Goal: Transaction & Acquisition: Purchase product/service

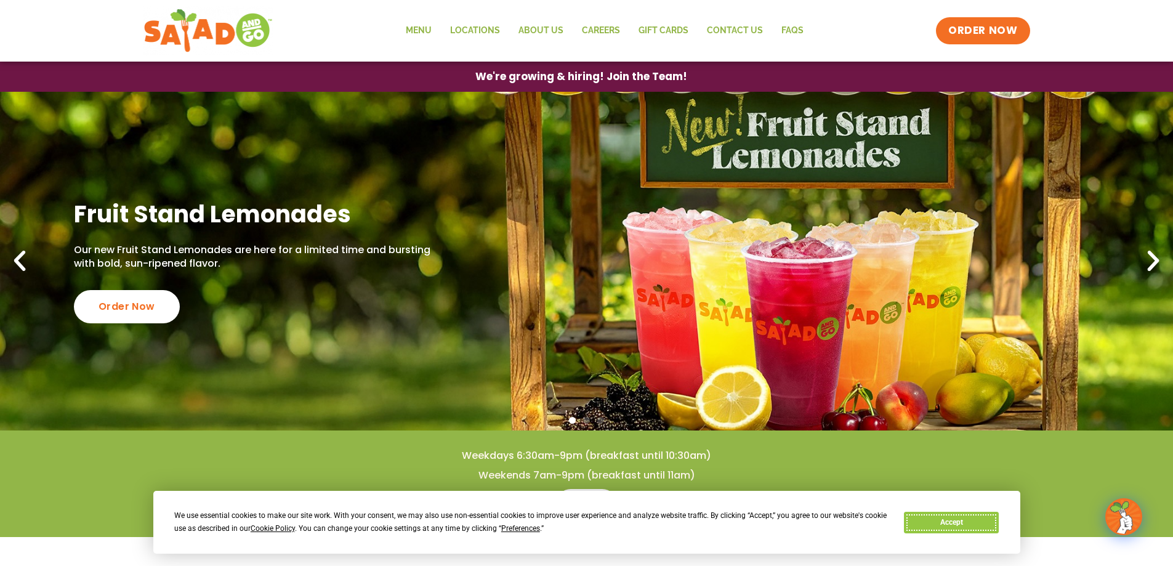
click at [949, 524] on button "Accept" at bounding box center [951, 523] width 95 height 22
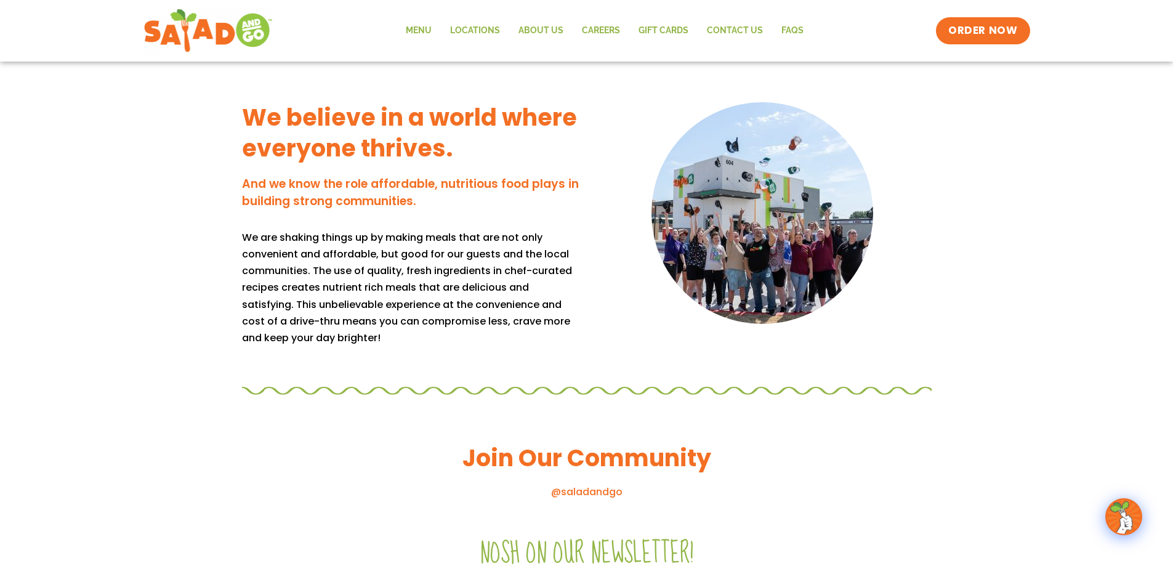
scroll to position [1108, 0]
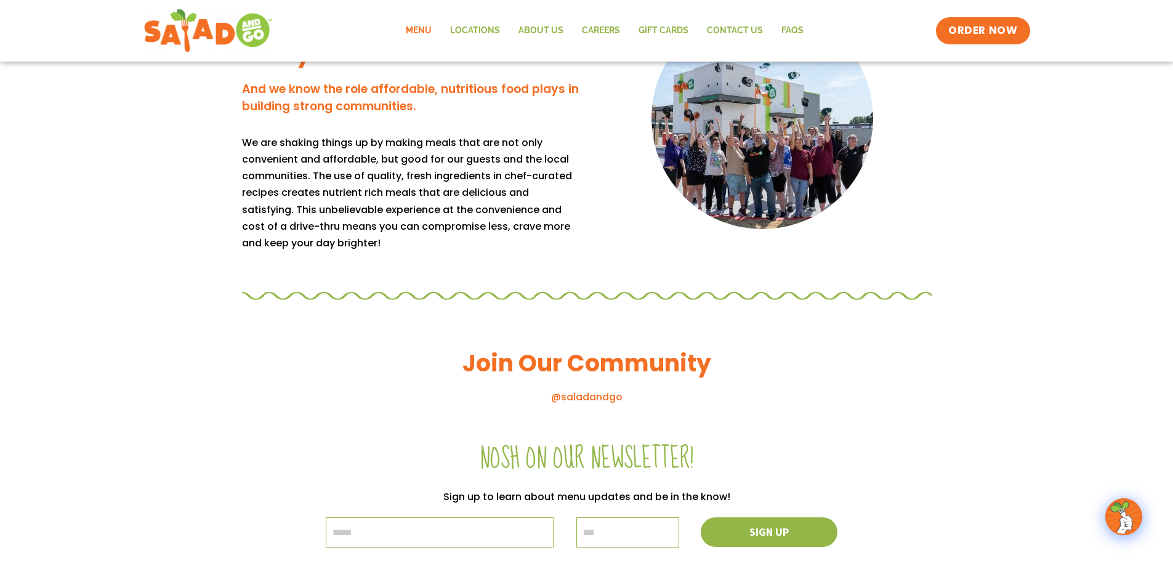
click at [423, 35] on link "Menu" at bounding box center [419, 31] width 44 height 28
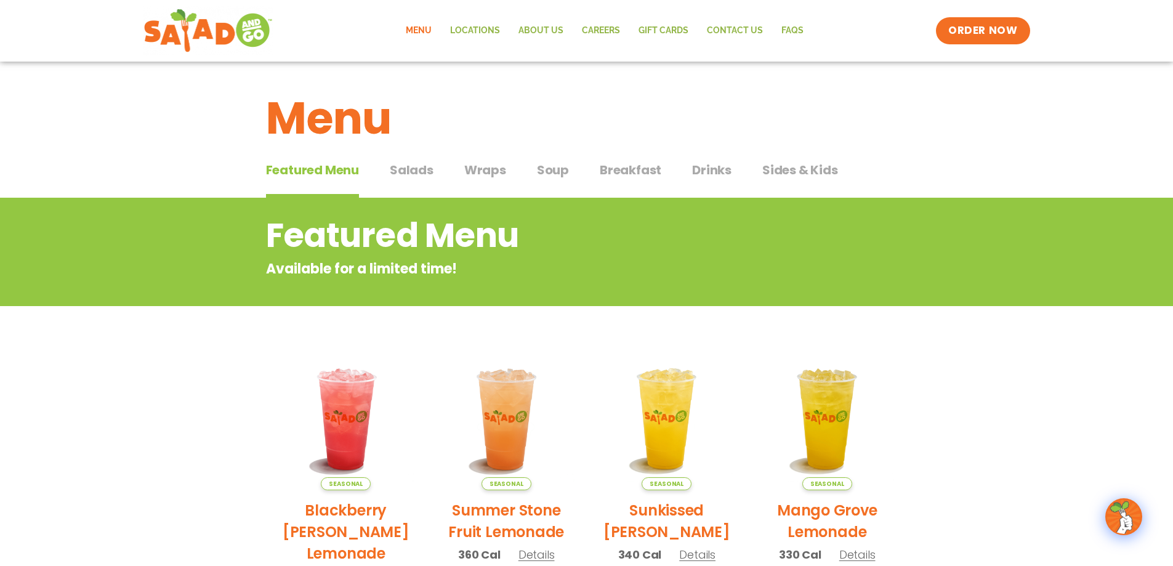
click at [395, 170] on span "Salads" at bounding box center [412, 170] width 44 height 18
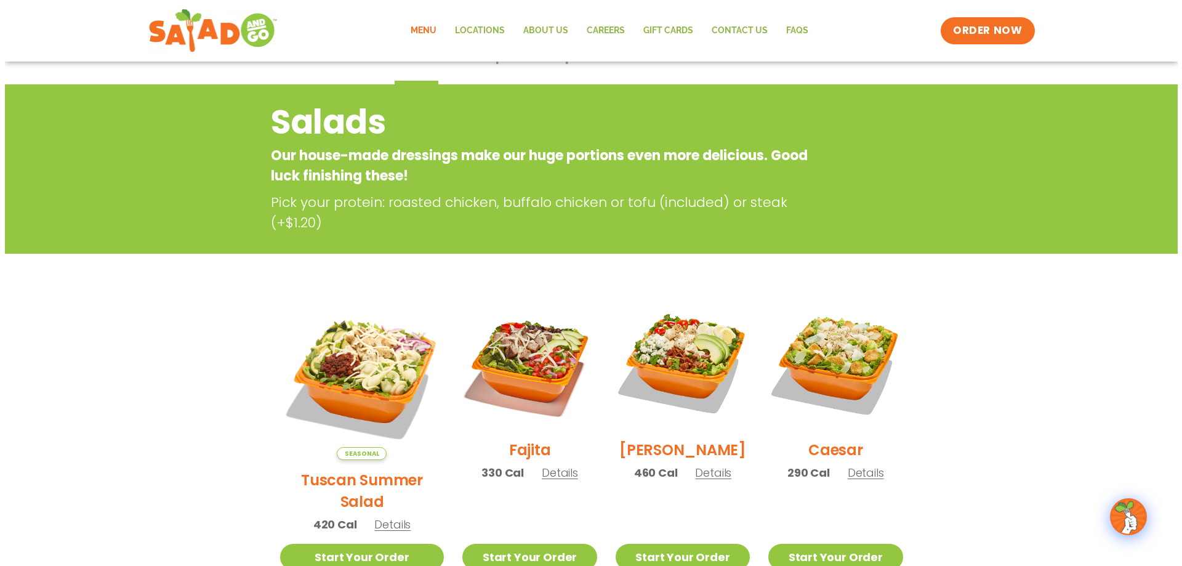
scroll to position [123, 0]
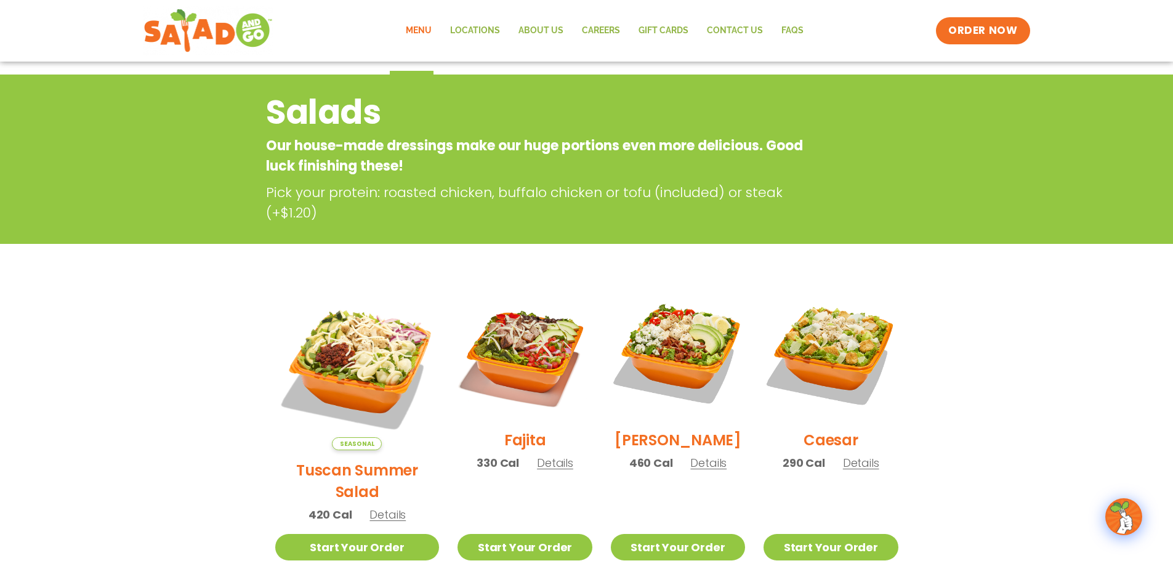
click at [359, 349] on img at bounding box center [357, 368] width 164 height 164
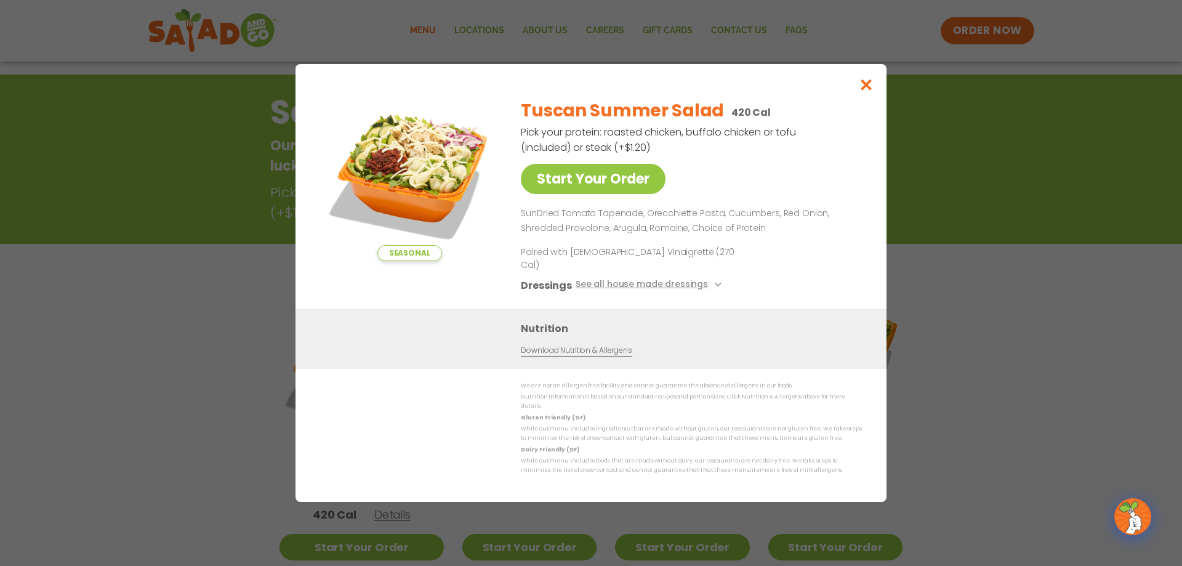
click at [449, 185] on img at bounding box center [409, 175] width 172 height 172
click at [563, 187] on link "Start Your Order" at bounding box center [593, 179] width 145 height 30
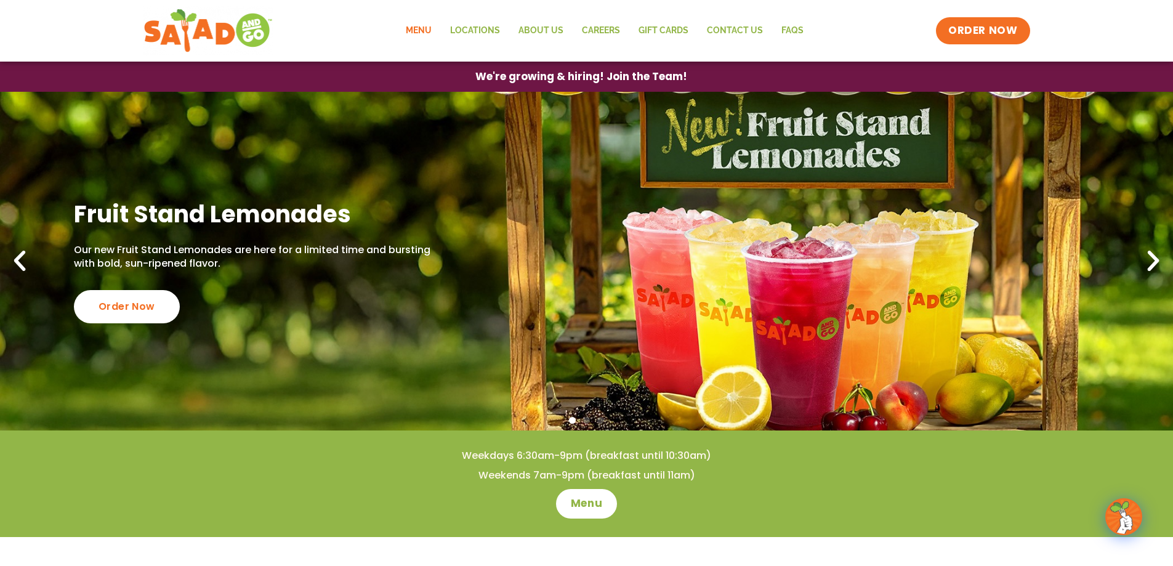
click at [421, 33] on link "Menu" at bounding box center [419, 31] width 44 height 28
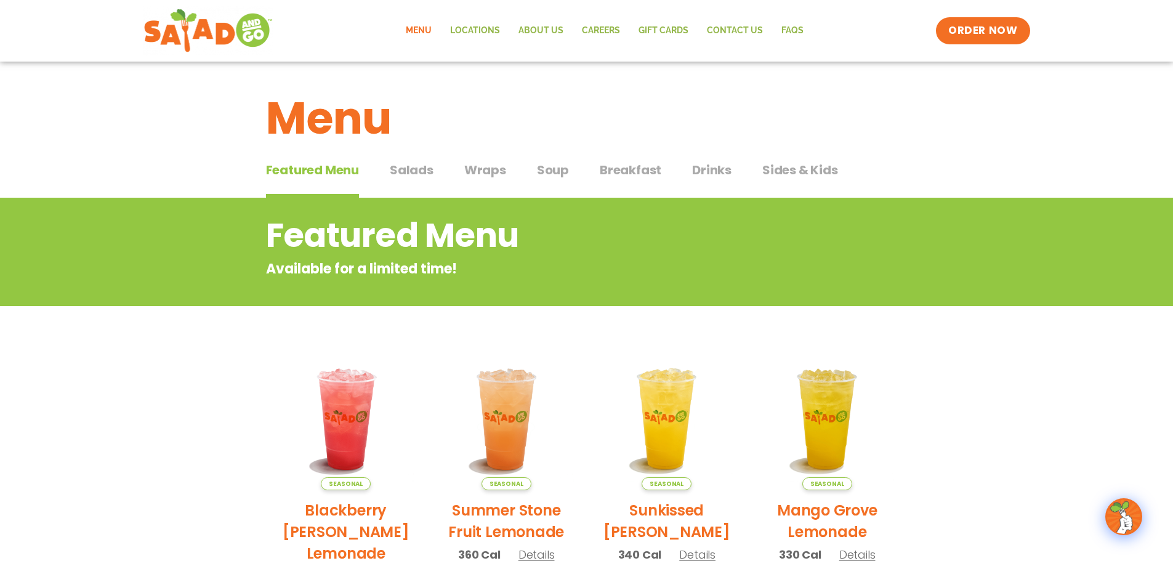
click at [416, 170] on span "Salads" at bounding box center [412, 170] width 44 height 18
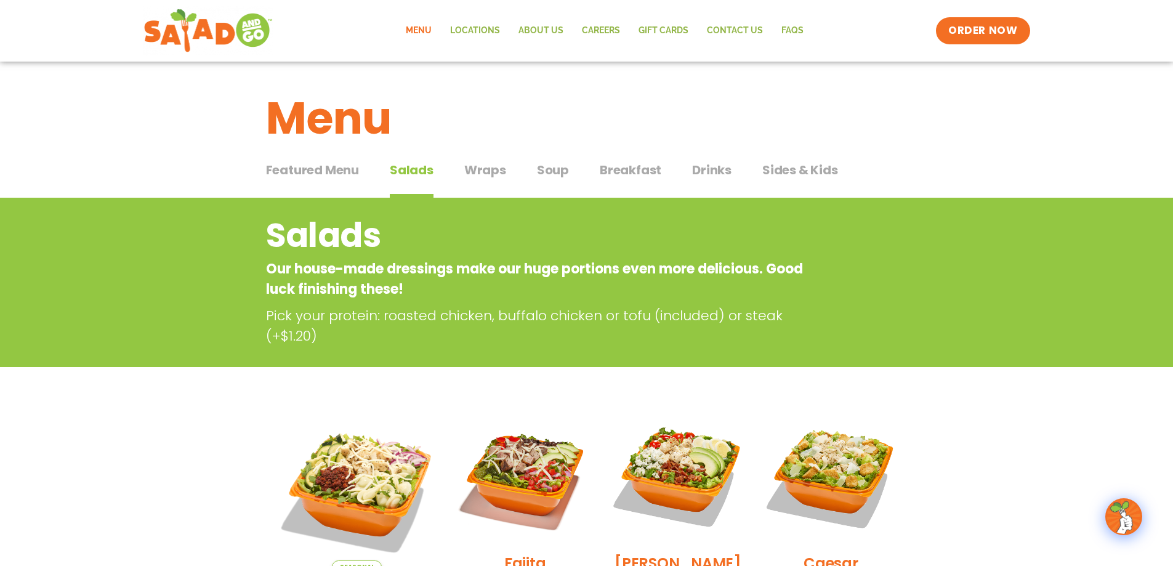
click at [479, 171] on span "Wraps" at bounding box center [485, 170] width 42 height 18
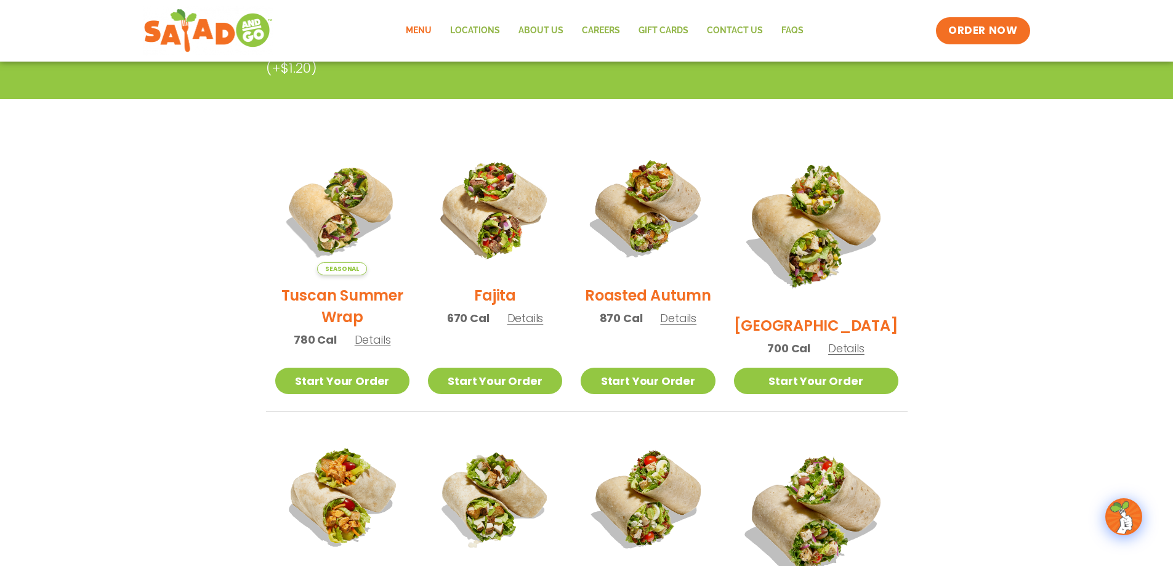
scroll to position [246, 0]
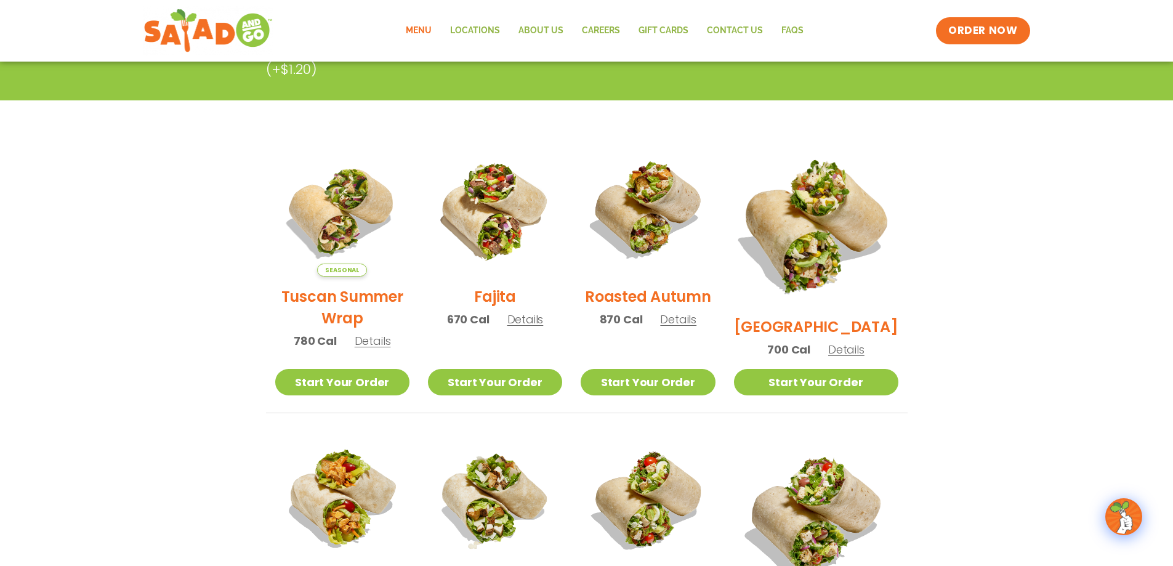
click at [832, 258] on img at bounding box center [815, 224] width 193 height 193
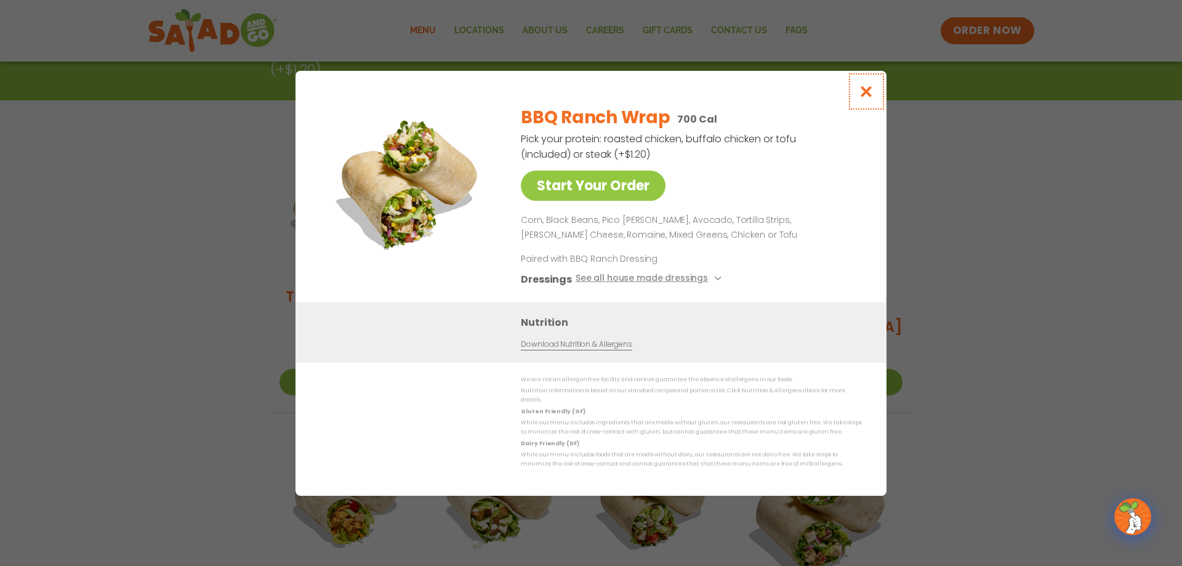
click at [861, 93] on icon "Close modal" at bounding box center [866, 91] width 15 height 13
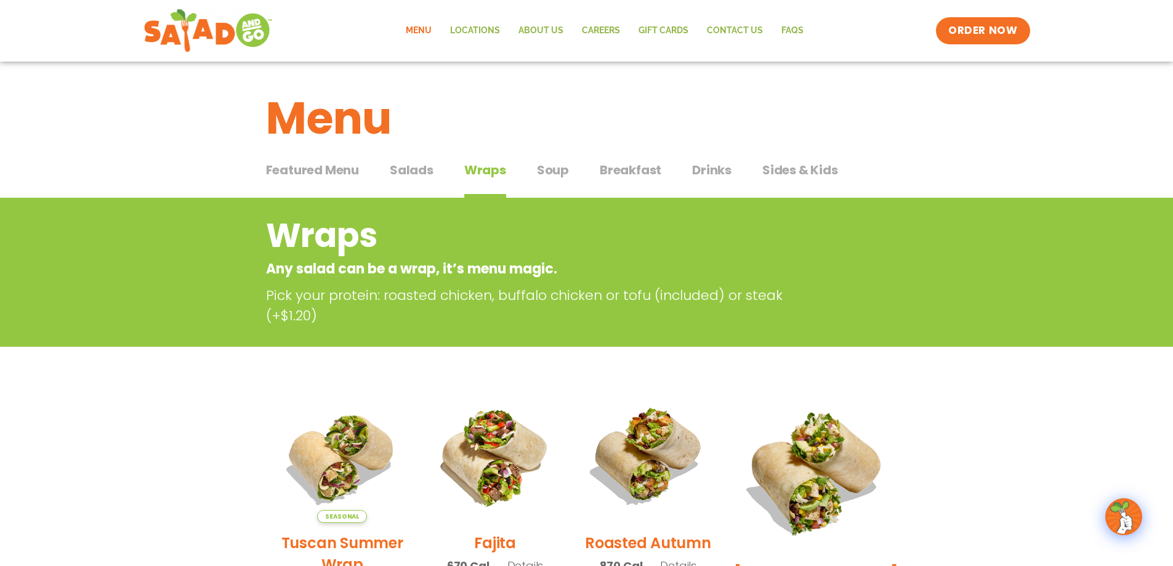
click at [555, 171] on span "Soup" at bounding box center [553, 170] width 32 height 18
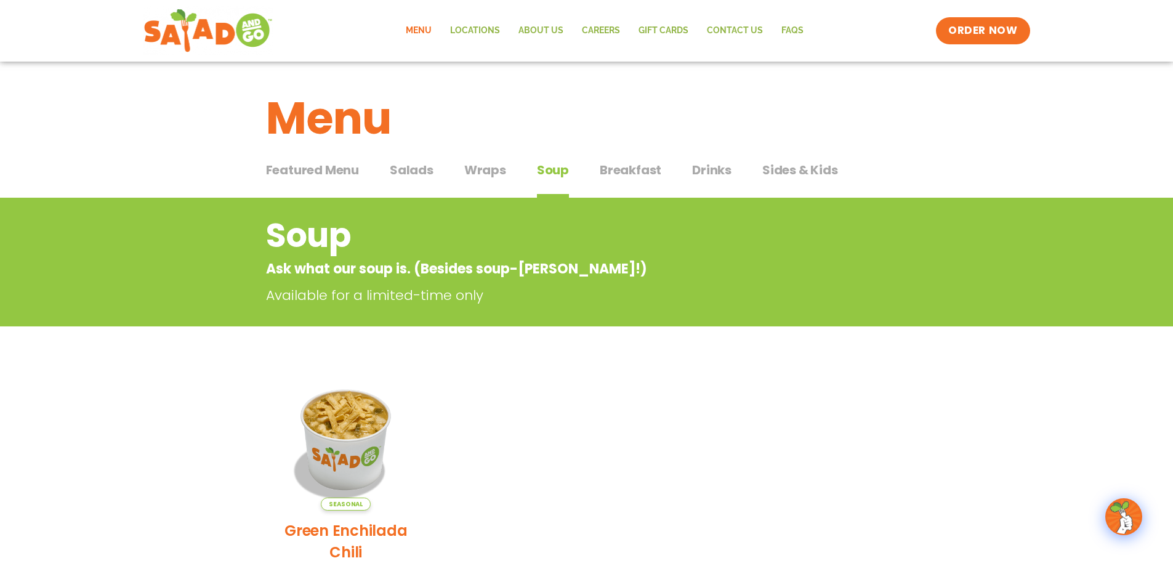
click at [399, 169] on span "Salads" at bounding box center [412, 170] width 44 height 18
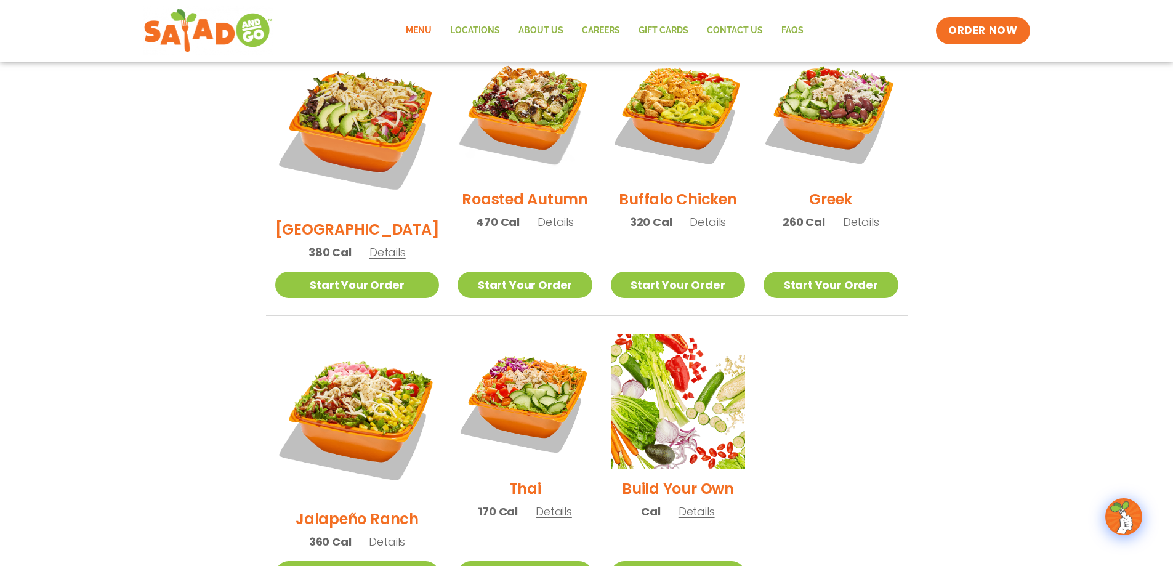
scroll to position [677, 0]
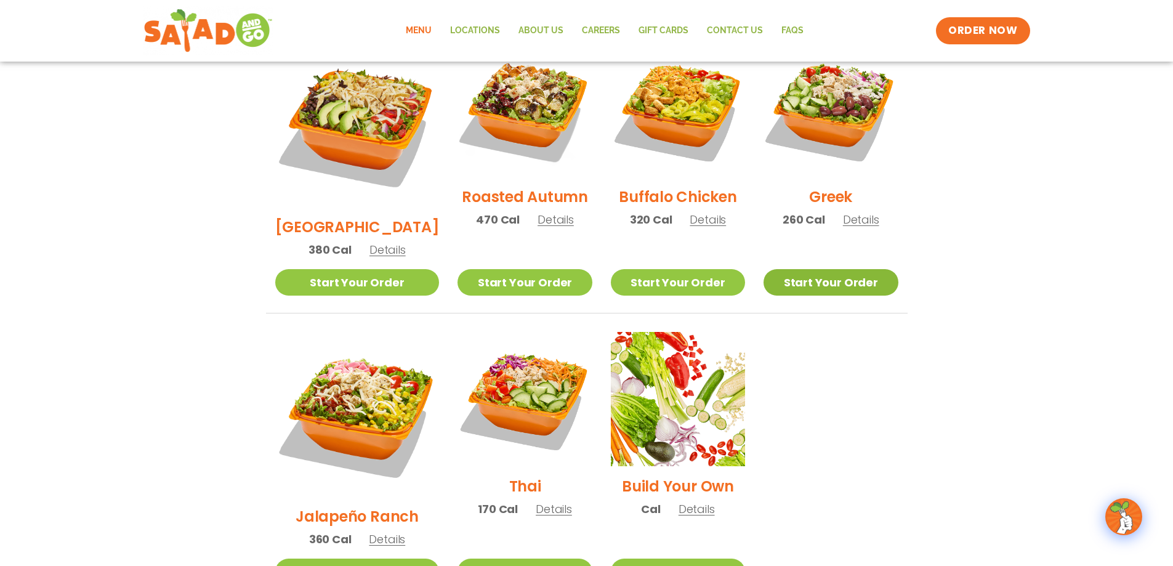
click at [853, 269] on link "Start Your Order" at bounding box center [830, 282] width 134 height 26
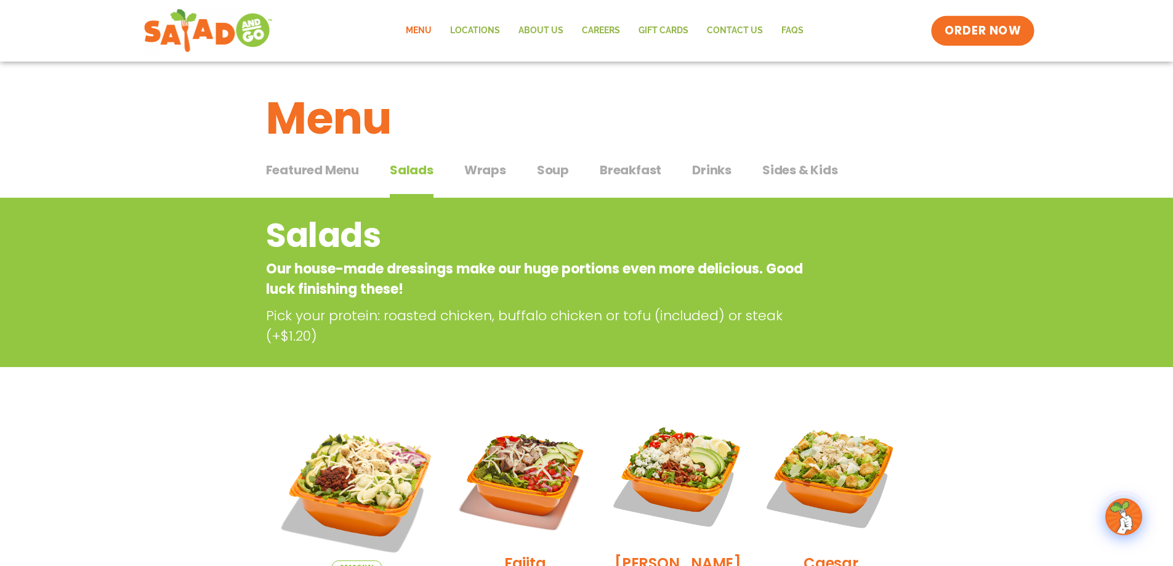
click at [996, 34] on span "ORDER NOW" at bounding box center [982, 31] width 76 height 16
